Goal: Transaction & Acquisition: Purchase product/service

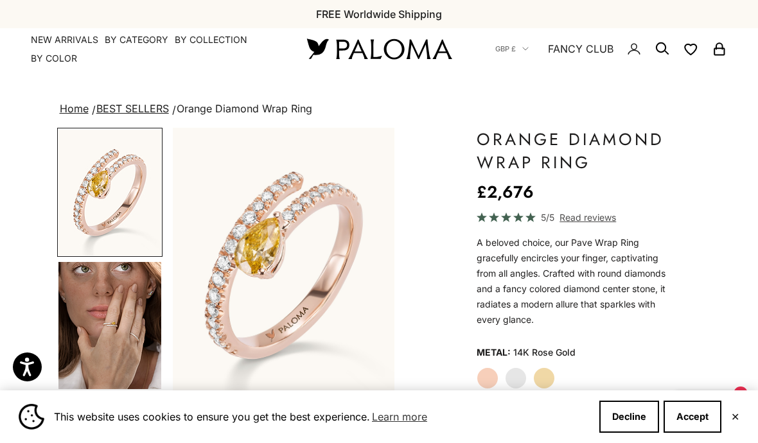
click at [109, 35] on summary "By Category" at bounding box center [137, 39] width 64 height 13
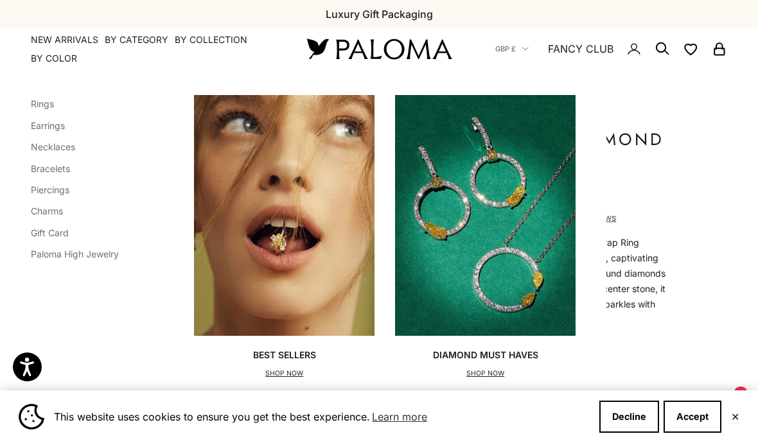
click at [39, 95] on li "Rings" at bounding box center [75, 103] width 88 height 17
click at [42, 96] on li "Rings" at bounding box center [75, 103] width 88 height 17
click at [42, 103] on link "Rings" at bounding box center [42, 103] width 23 height 11
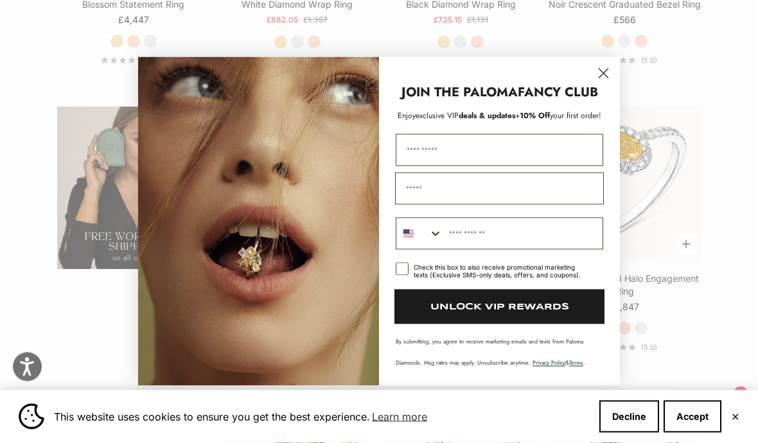
scroll to position [1942, 0]
click at [599, 84] on circle "Close dialog" at bounding box center [603, 73] width 21 height 21
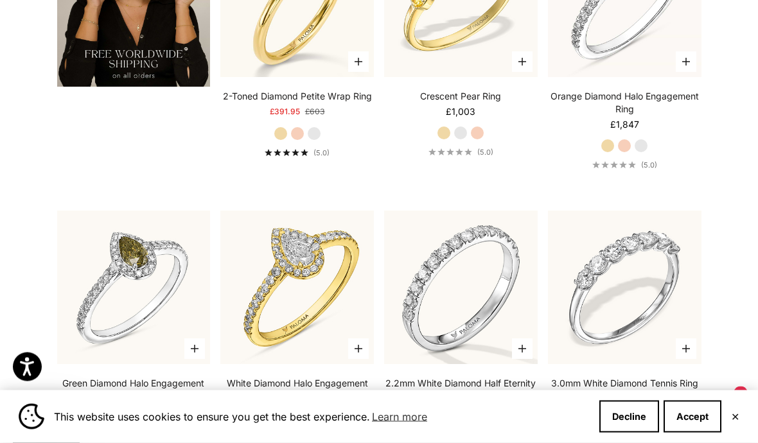
scroll to position [2137, 0]
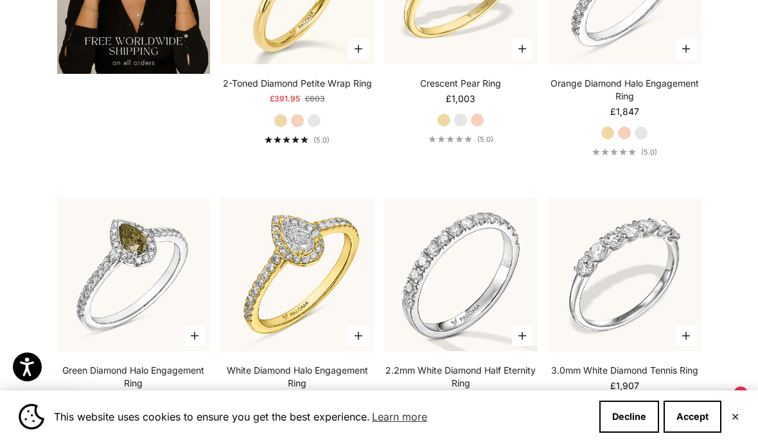
click at [316, 90] on link "2-Toned Diamond Petite Wrap Ring" at bounding box center [297, 83] width 149 height 13
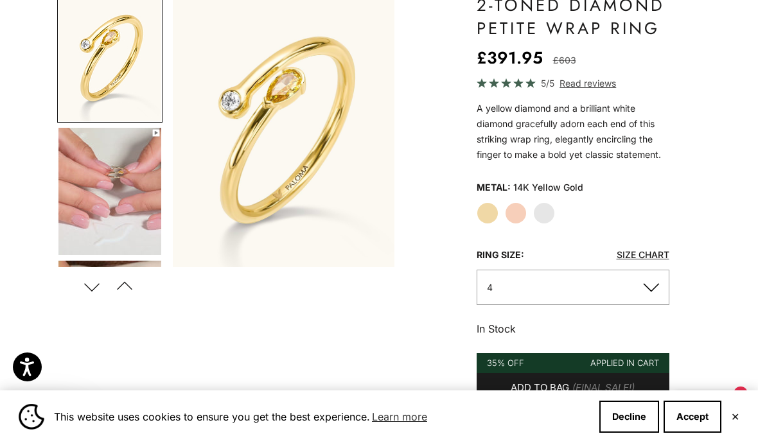
scroll to position [146, 0]
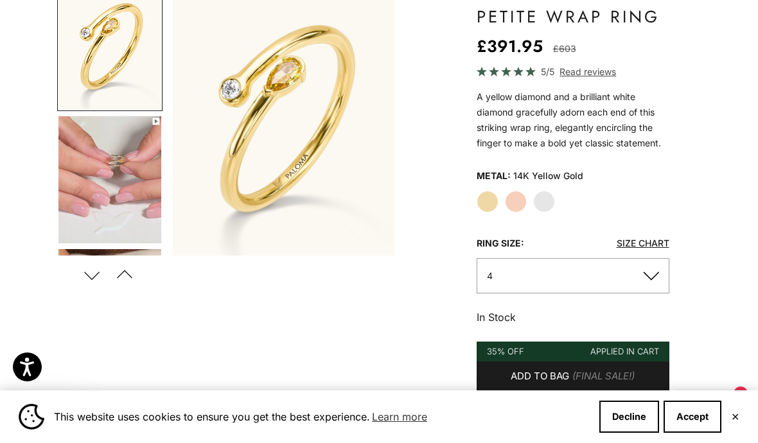
click at [652, 280] on button "4" at bounding box center [573, 275] width 193 height 35
click at [654, 275] on button "4" at bounding box center [573, 275] width 193 height 35
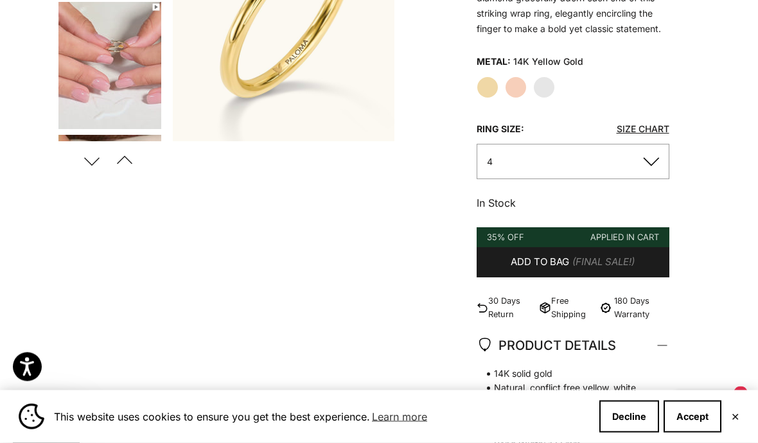
scroll to position [260, 0]
click at [646, 170] on button "4" at bounding box center [573, 161] width 193 height 35
click at [638, 132] on link "Size Chart" at bounding box center [643, 128] width 53 height 11
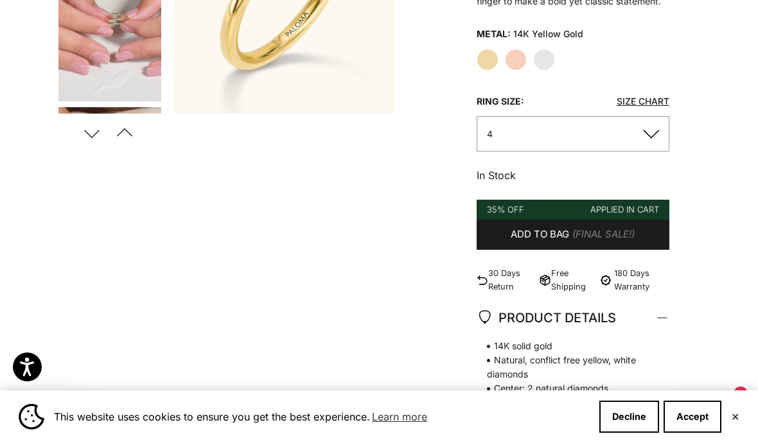
click at [653, 138] on button "4" at bounding box center [573, 133] width 193 height 35
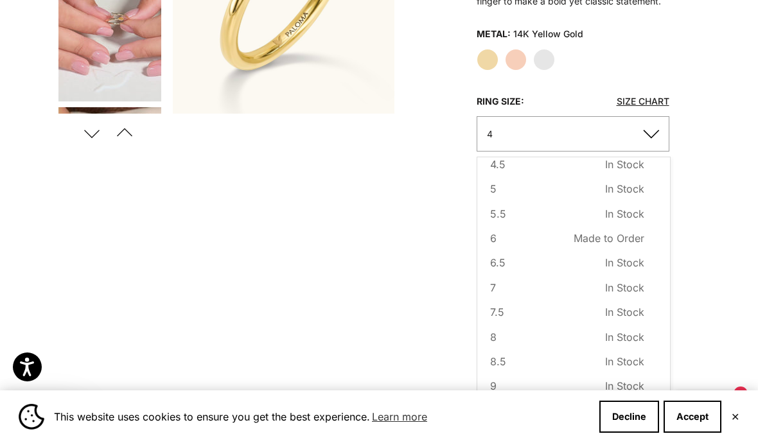
scroll to position [41, 0]
click at [637, 339] on span "In Stock" at bounding box center [624, 335] width 39 height 17
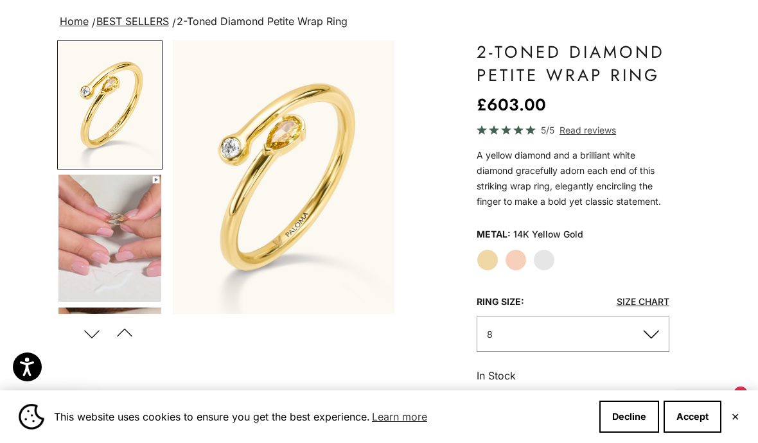
scroll to position [85, 0]
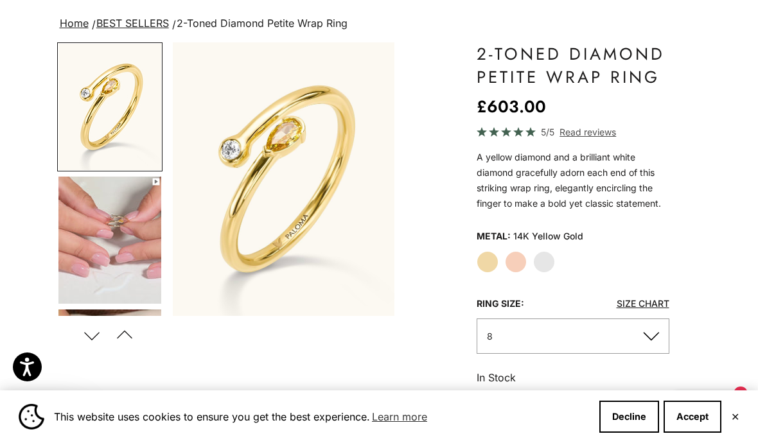
click at [89, 335] on button "Next" at bounding box center [92, 336] width 29 height 30
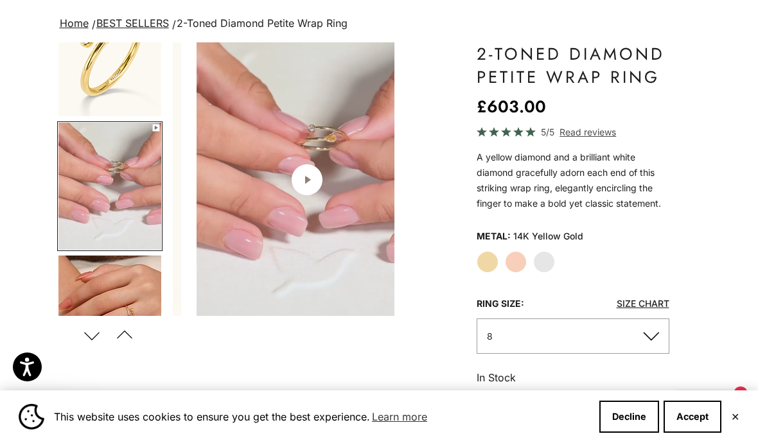
scroll to position [0, 237]
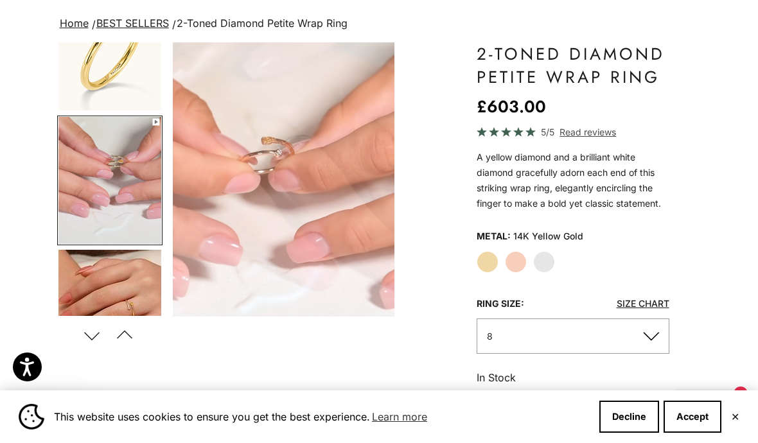
click at [587, 135] on span "Read reviews" at bounding box center [588, 132] width 57 height 15
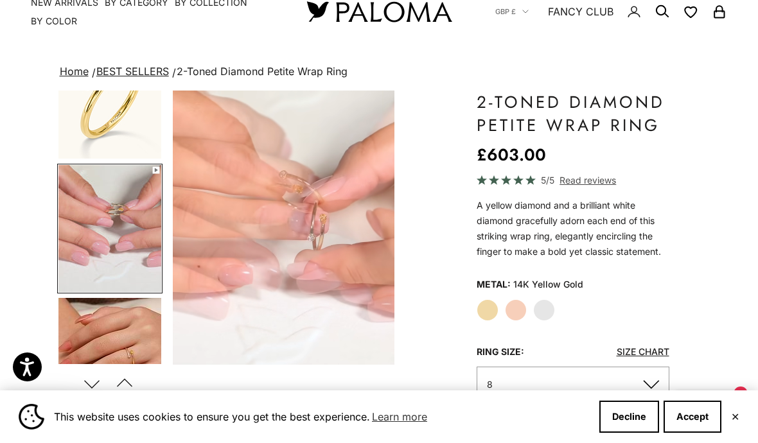
scroll to position [0, 0]
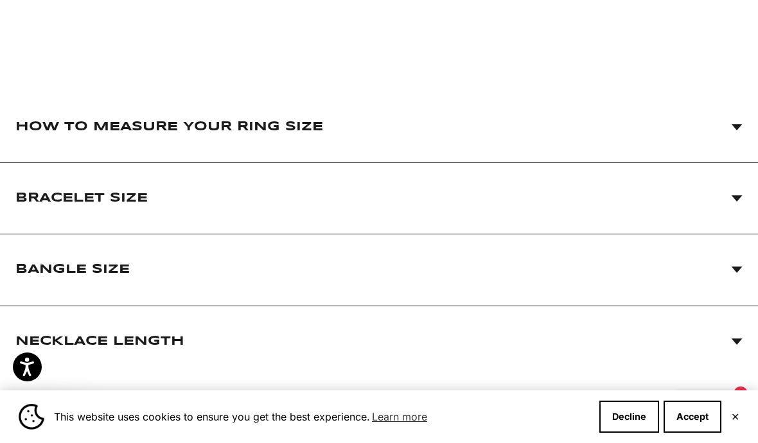
scroll to position [184, 0]
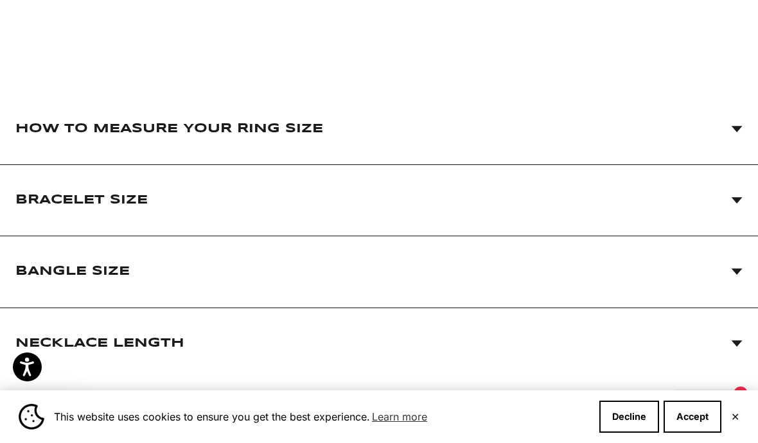
click at [736, 126] on icon at bounding box center [737, 129] width 12 height 6
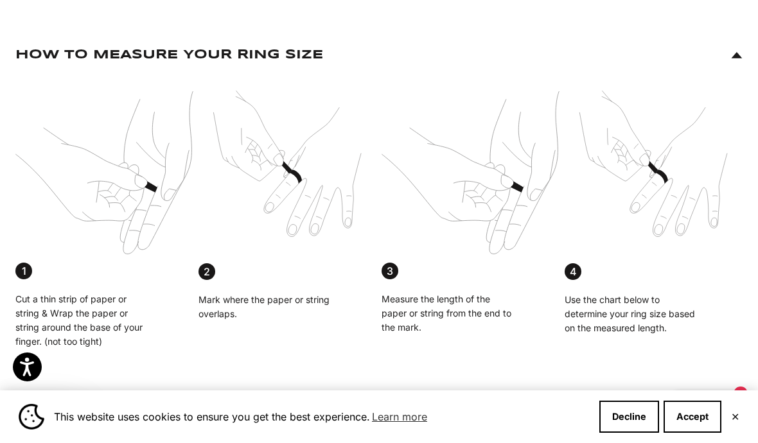
scroll to position [251, 0]
